Goal: Task Accomplishment & Management: Manage account settings

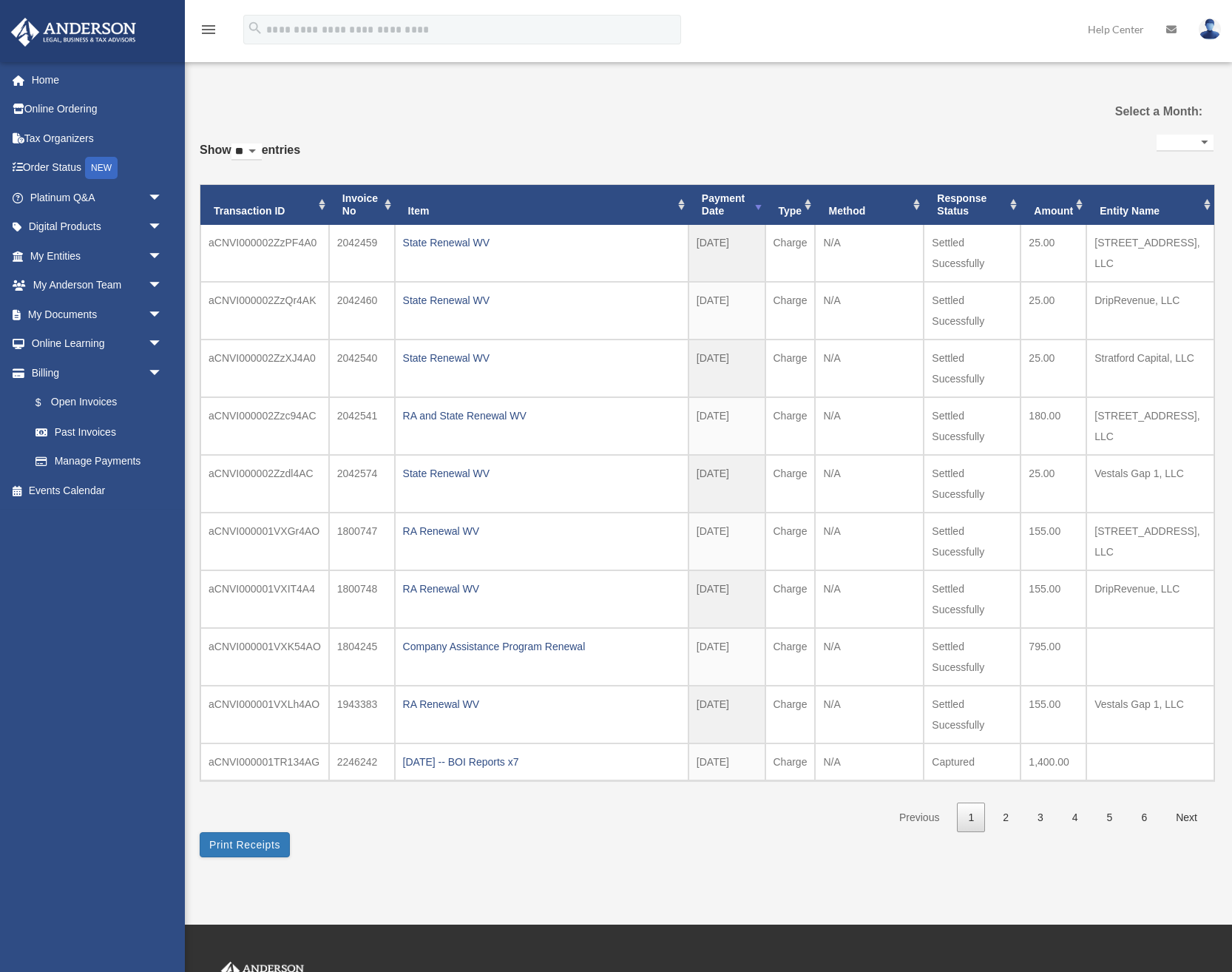
select select
click at [97, 427] on link "Past Invoices" at bounding box center [103, 432] width 164 height 30
click at [82, 397] on link "$ Open Invoices" at bounding box center [103, 403] width 164 height 30
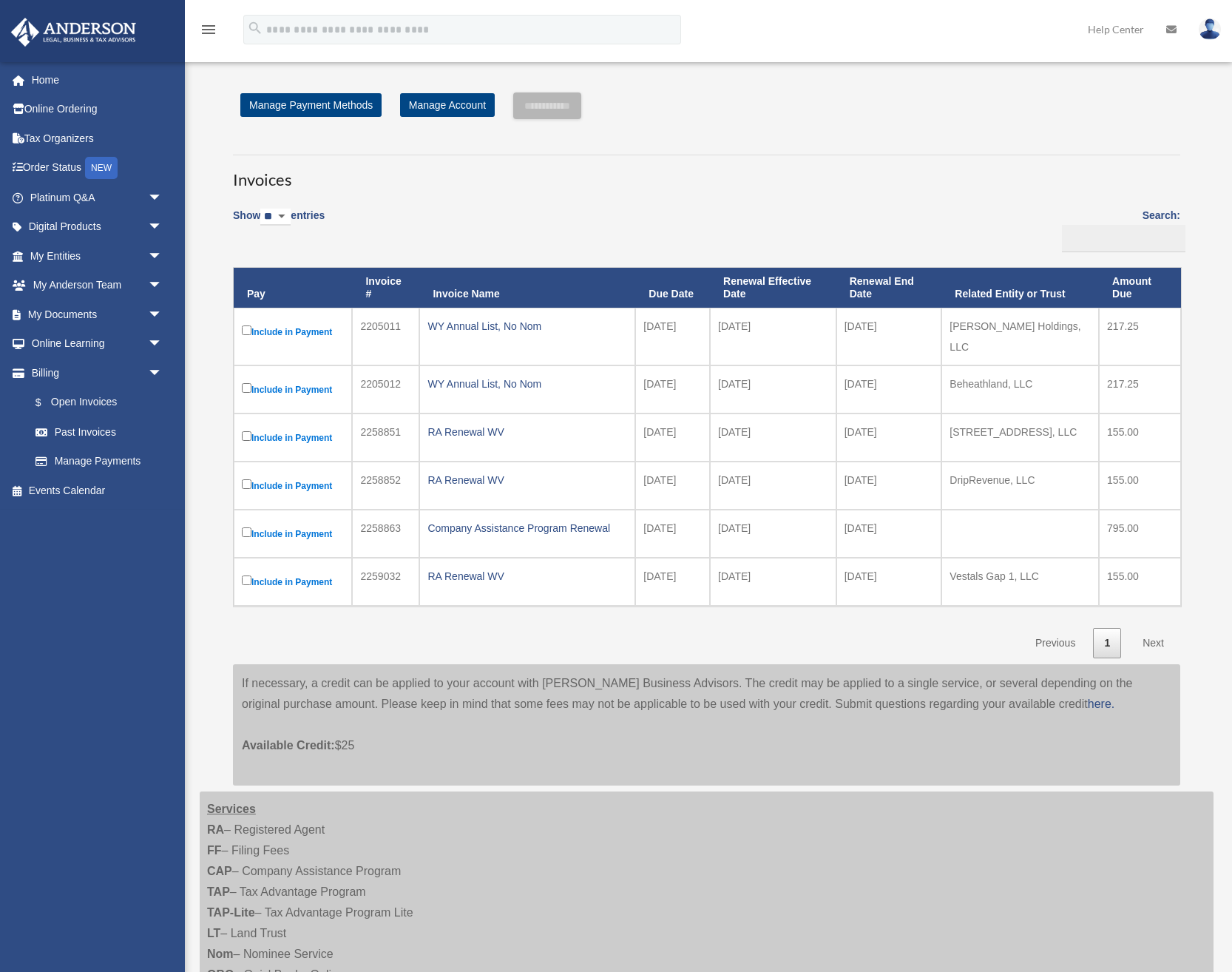
scroll to position [389, 0]
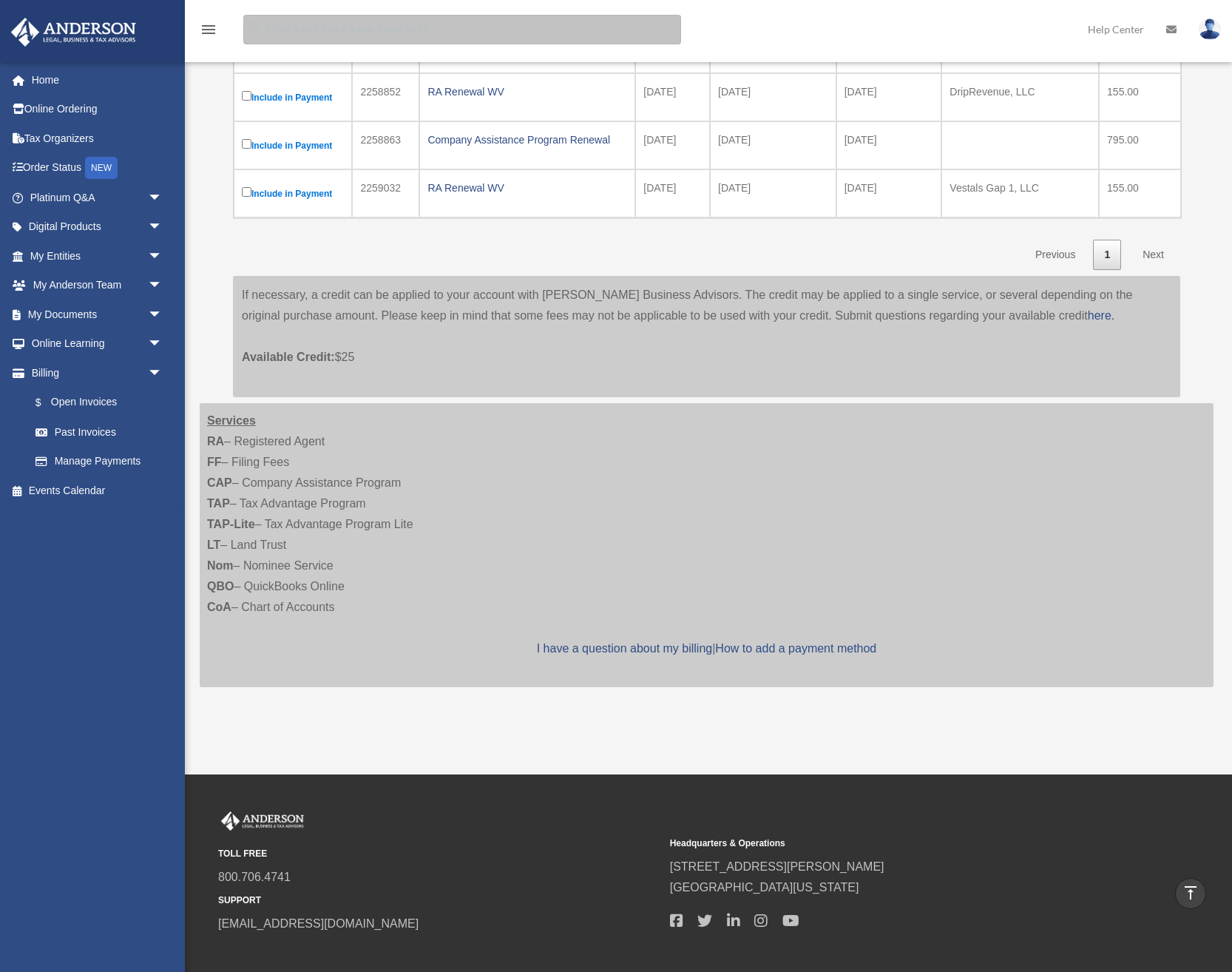
click at [595, 23] on input "search" at bounding box center [462, 30] width 438 height 30
